Goal: Share content: Share content

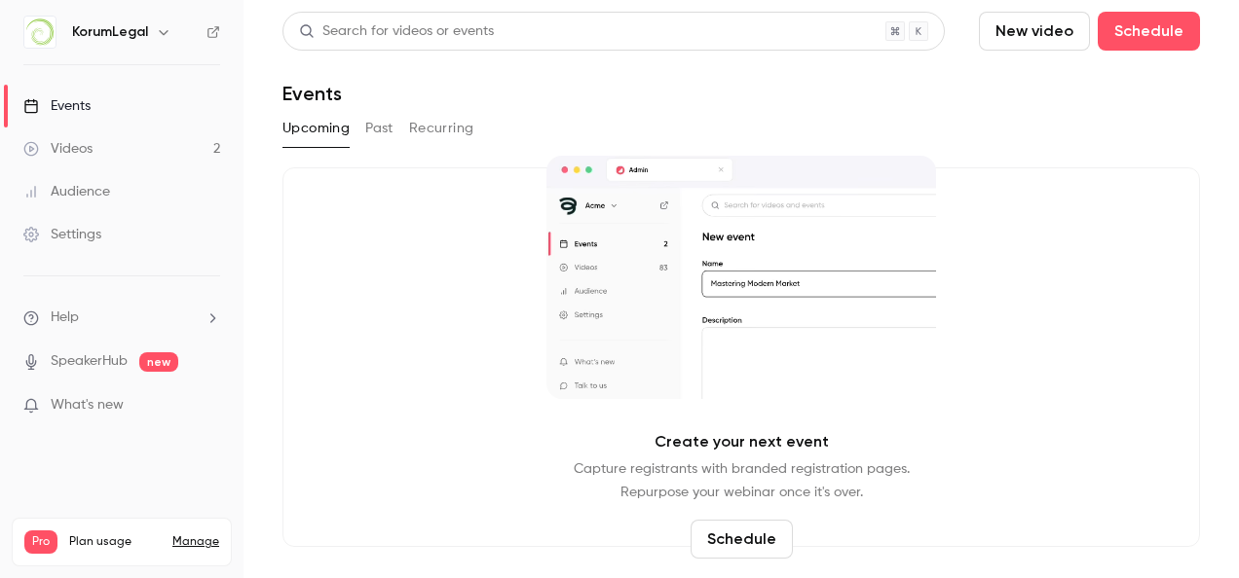
click at [139, 117] on link "Events" at bounding box center [121, 106] width 243 height 43
click at [372, 124] on button "Past" at bounding box center [379, 128] width 28 height 31
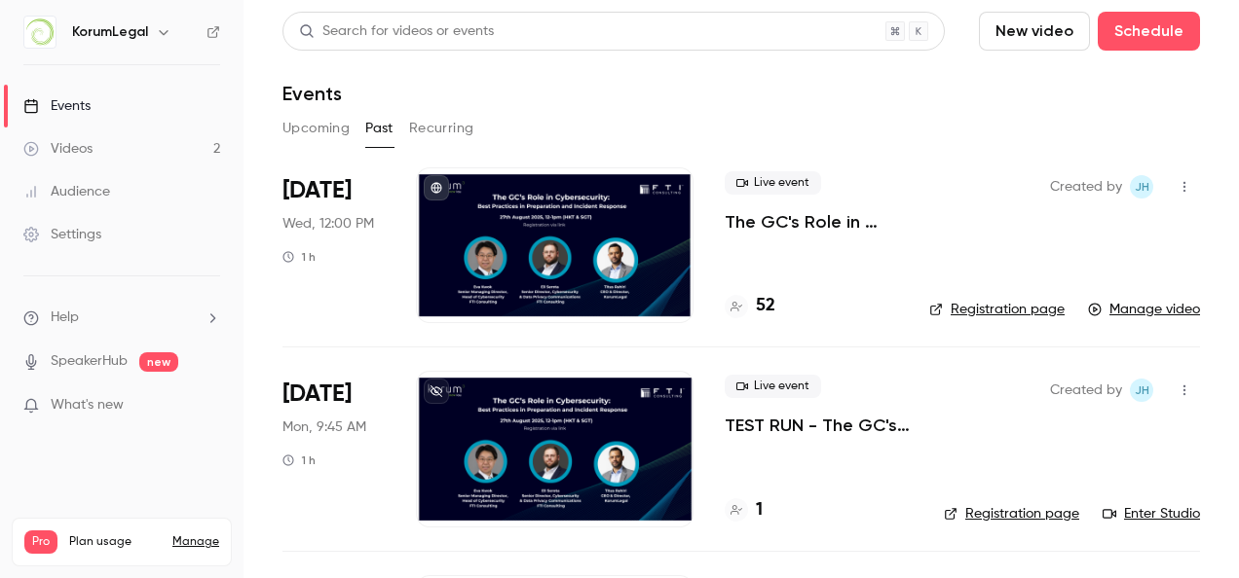
click at [627, 257] on div at bounding box center [555, 246] width 278 height 156
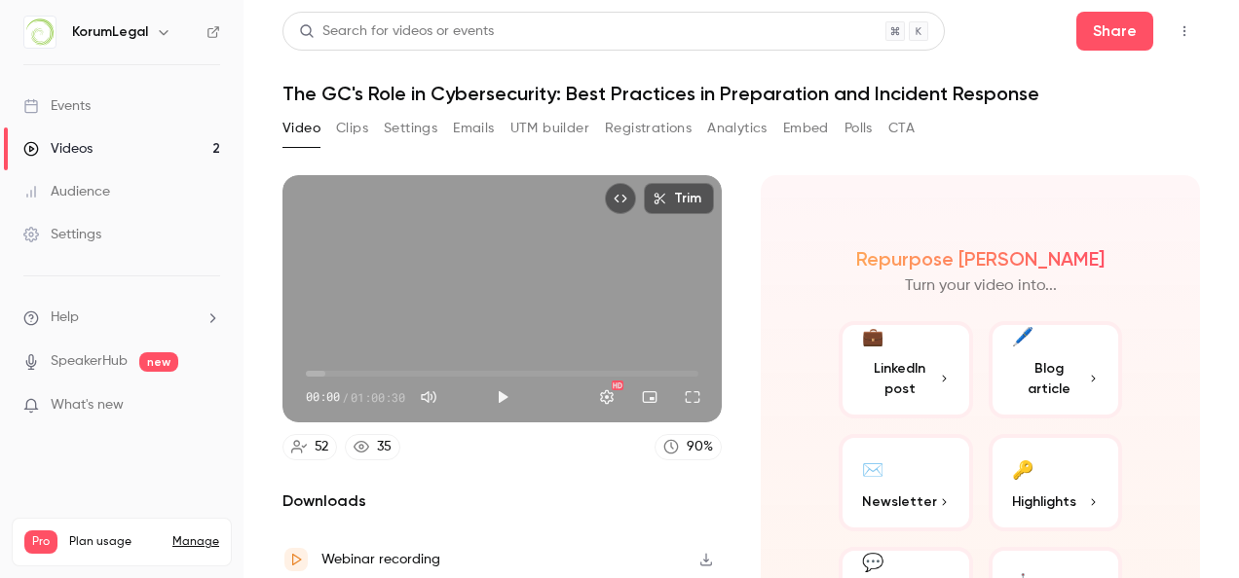
drag, startPoint x: 913, startPoint y: 367, endPoint x: 916, endPoint y: 387, distance: 19.9
click at [916, 387] on span "LinkedIn post" at bounding box center [900, 378] width 76 height 41
click at [915, 374] on span "LinkedIn post" at bounding box center [900, 378] width 76 height 41
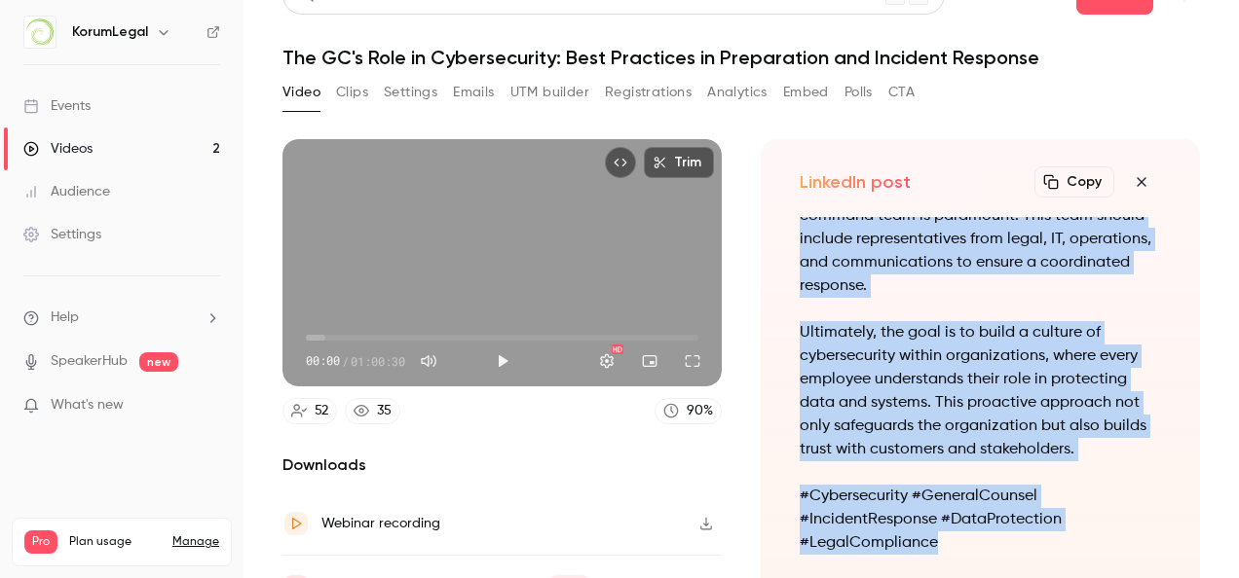
scroll to position [133, 0]
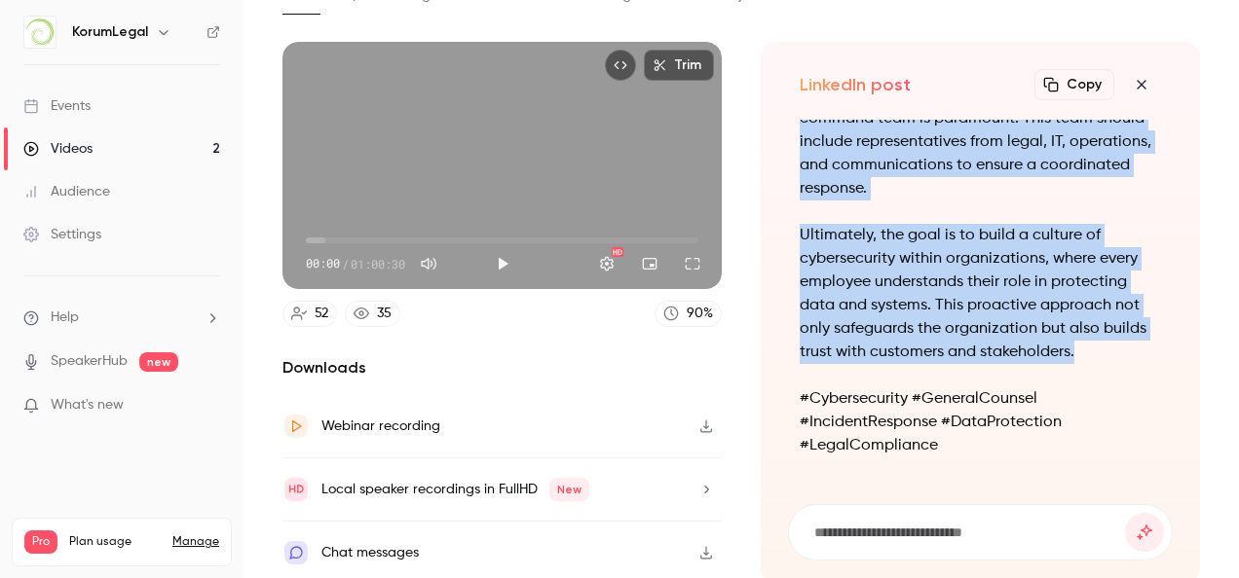
drag, startPoint x: 781, startPoint y: 223, endPoint x: 1115, endPoint y: 358, distance: 360.4
click at [1115, 358] on div "In [DATE] digital landscape, the role of General Counsels (GCs) in cybersecurit…" at bounding box center [980, 300] width 385 height 361
copy div "In [DATE] digital landscape, the role of General Counsels (GCs) in cybersecurit…"
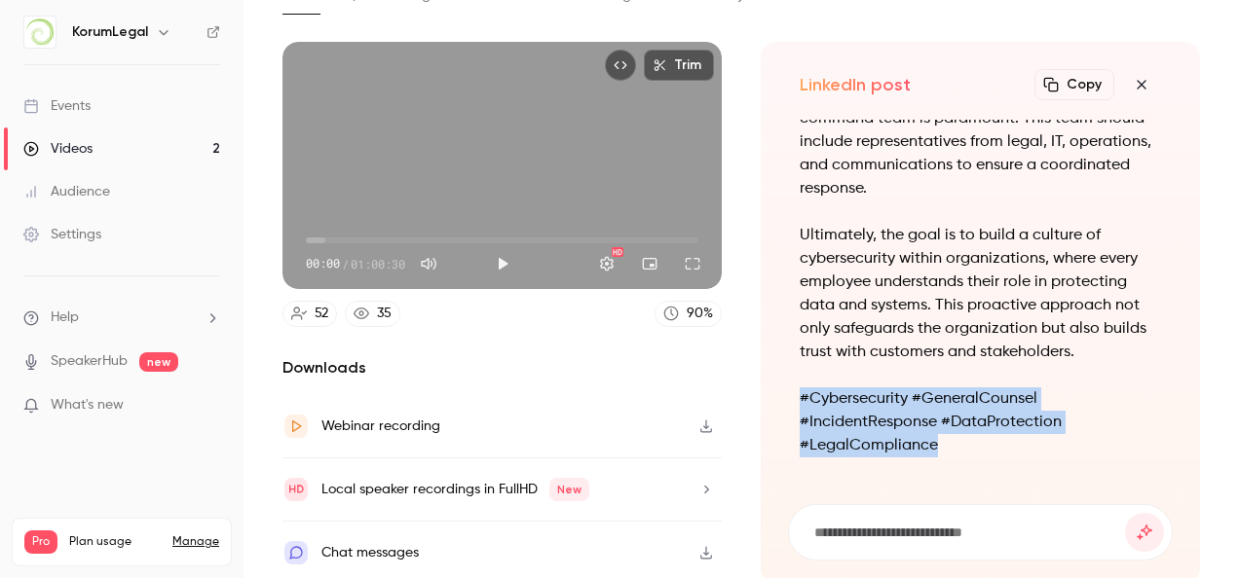
drag, startPoint x: 789, startPoint y: 384, endPoint x: 969, endPoint y: 436, distance: 187.7
click at [969, 436] on div "In [DATE] digital landscape, the role of General Counsels (GCs) in cybersecurit…" at bounding box center [980, 300] width 385 height 361
copy p "#Cybersecurity #GeneralCounsel #IncidentResponse #DataProtection #LegalComplian…"
